Goal: Task Accomplishment & Management: Complete application form

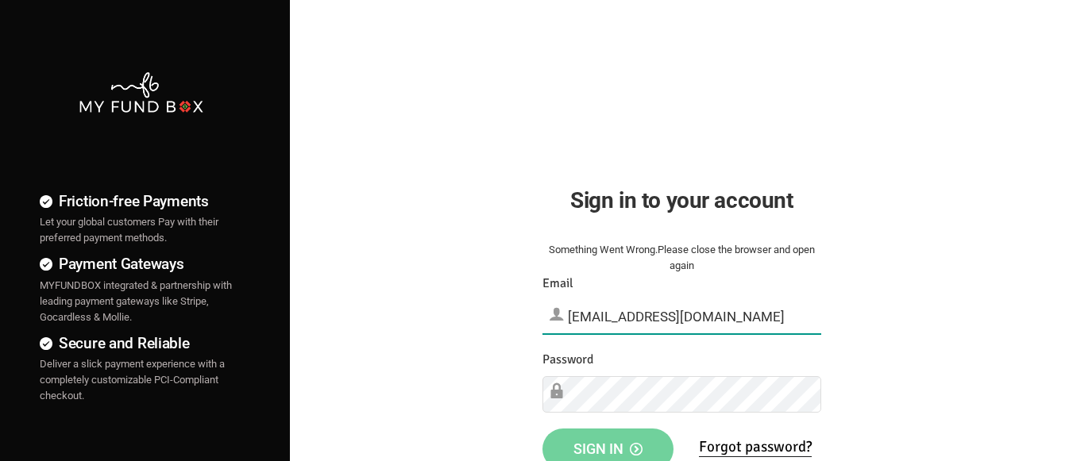
type input "demo@myfundbox.de"
click at [608, 444] on span "Sign in" at bounding box center [607, 449] width 69 height 17
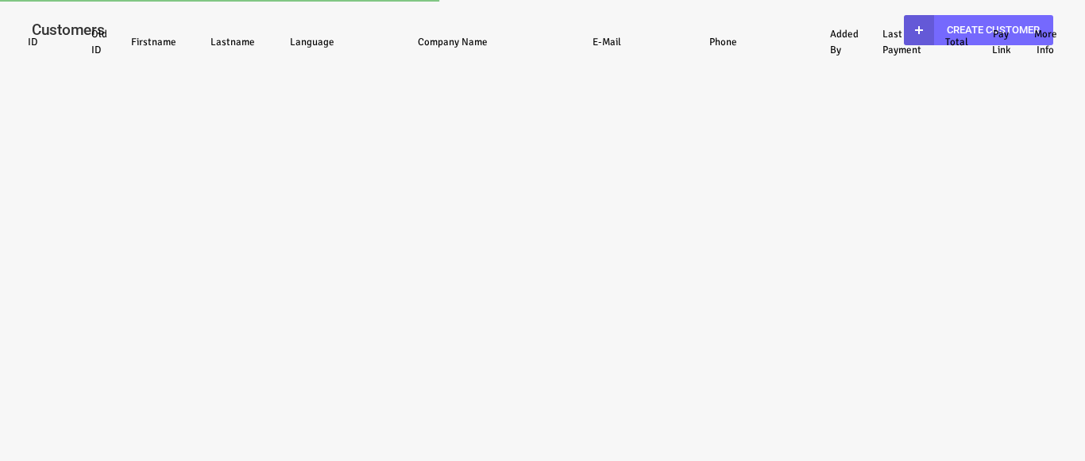
select select "100"
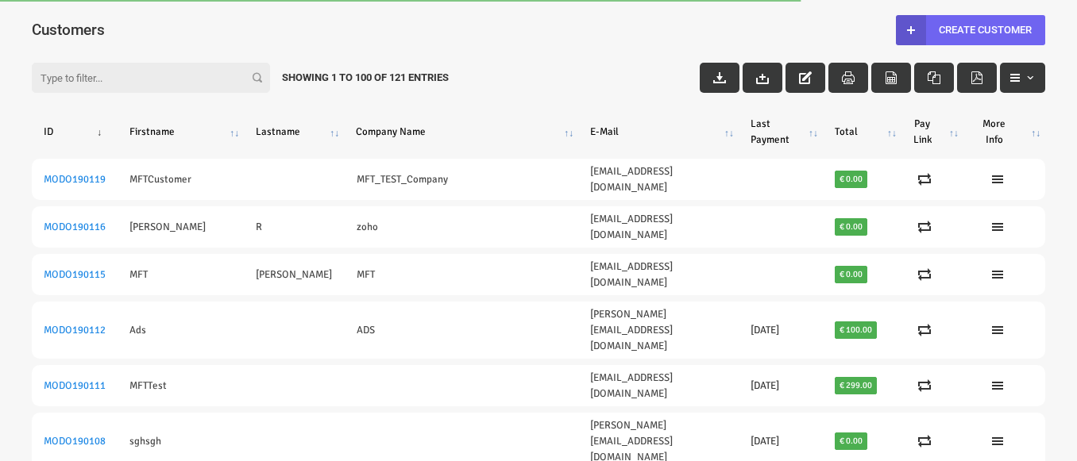
click at [970, 29] on link "Create Customer" at bounding box center [970, 30] width 149 height 30
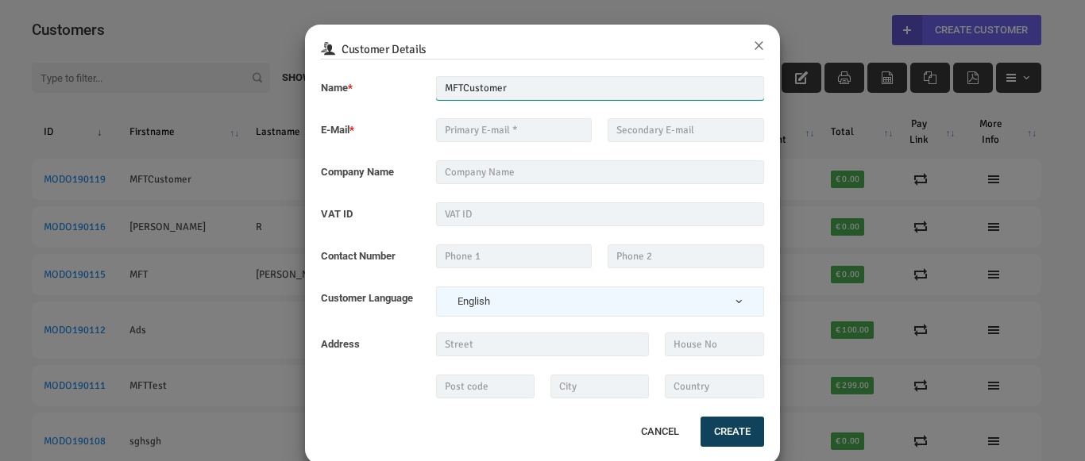
type input "MFTCustomer"
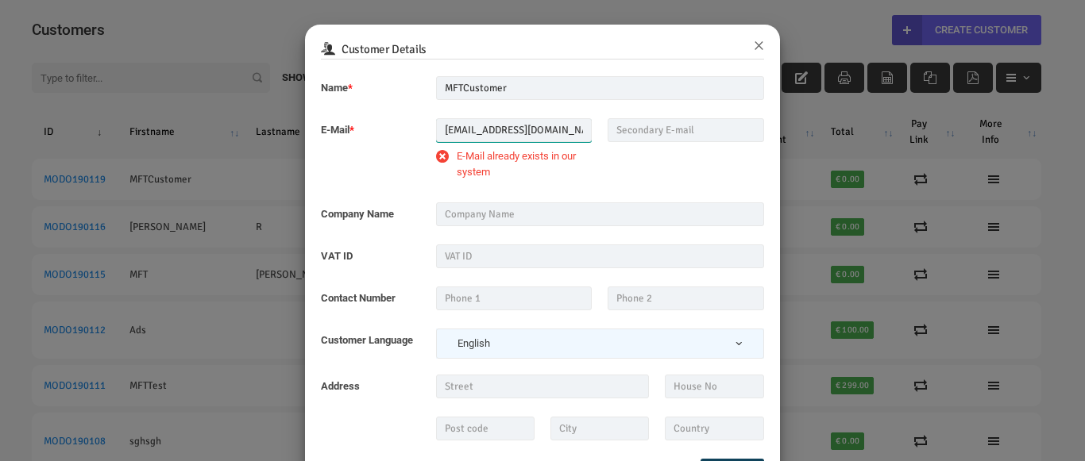
type input "MFT_Email@gmail.com"
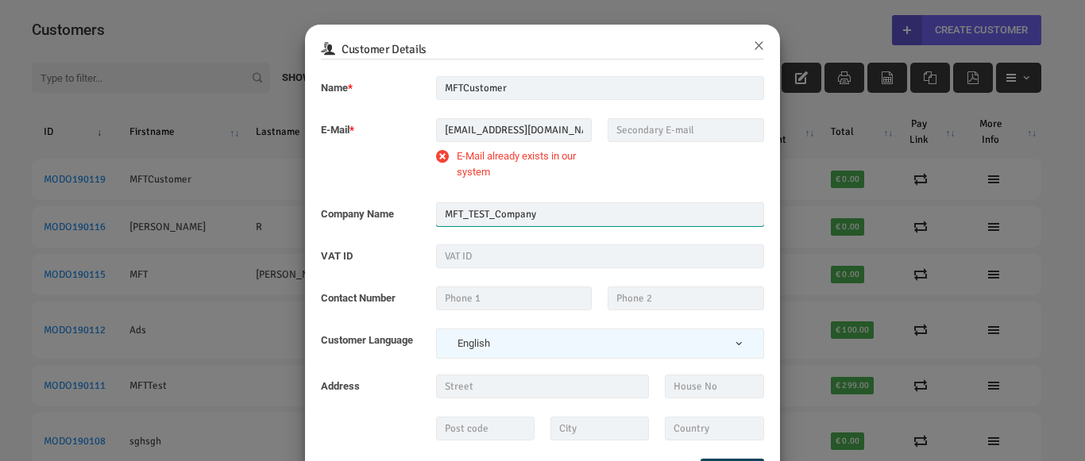
type input "MFT_TEST_Company"
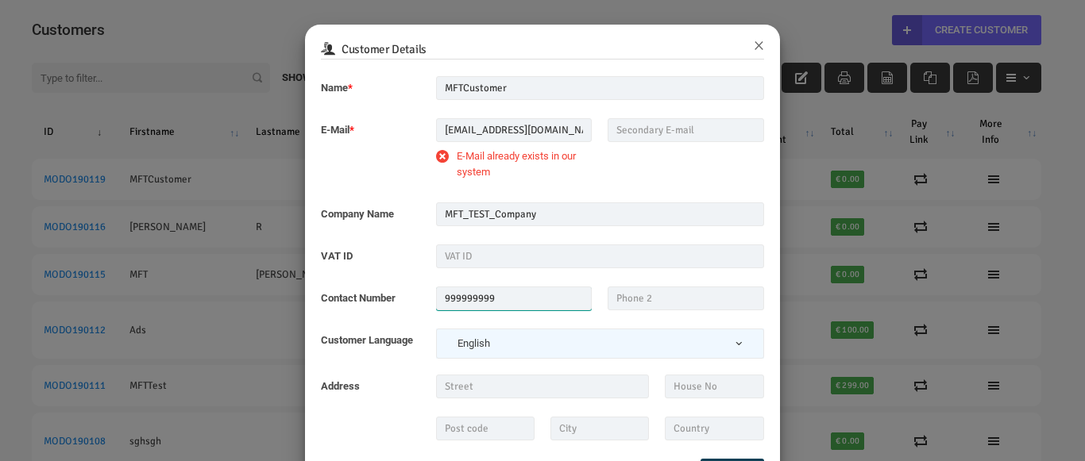
type input "999999999"
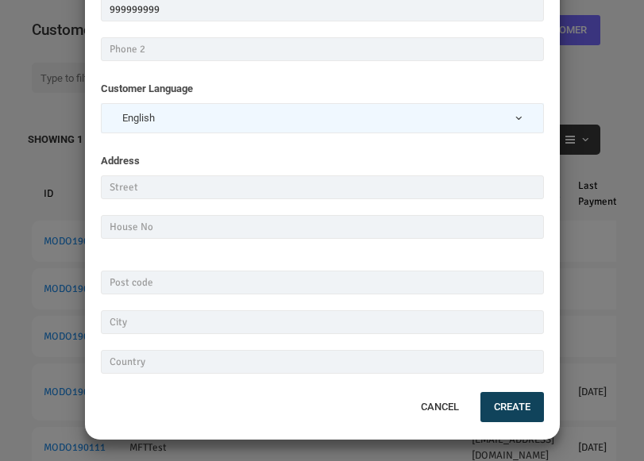
scroll to position [434, 0]
